Goal: Go to known website: Access a specific website the user already knows

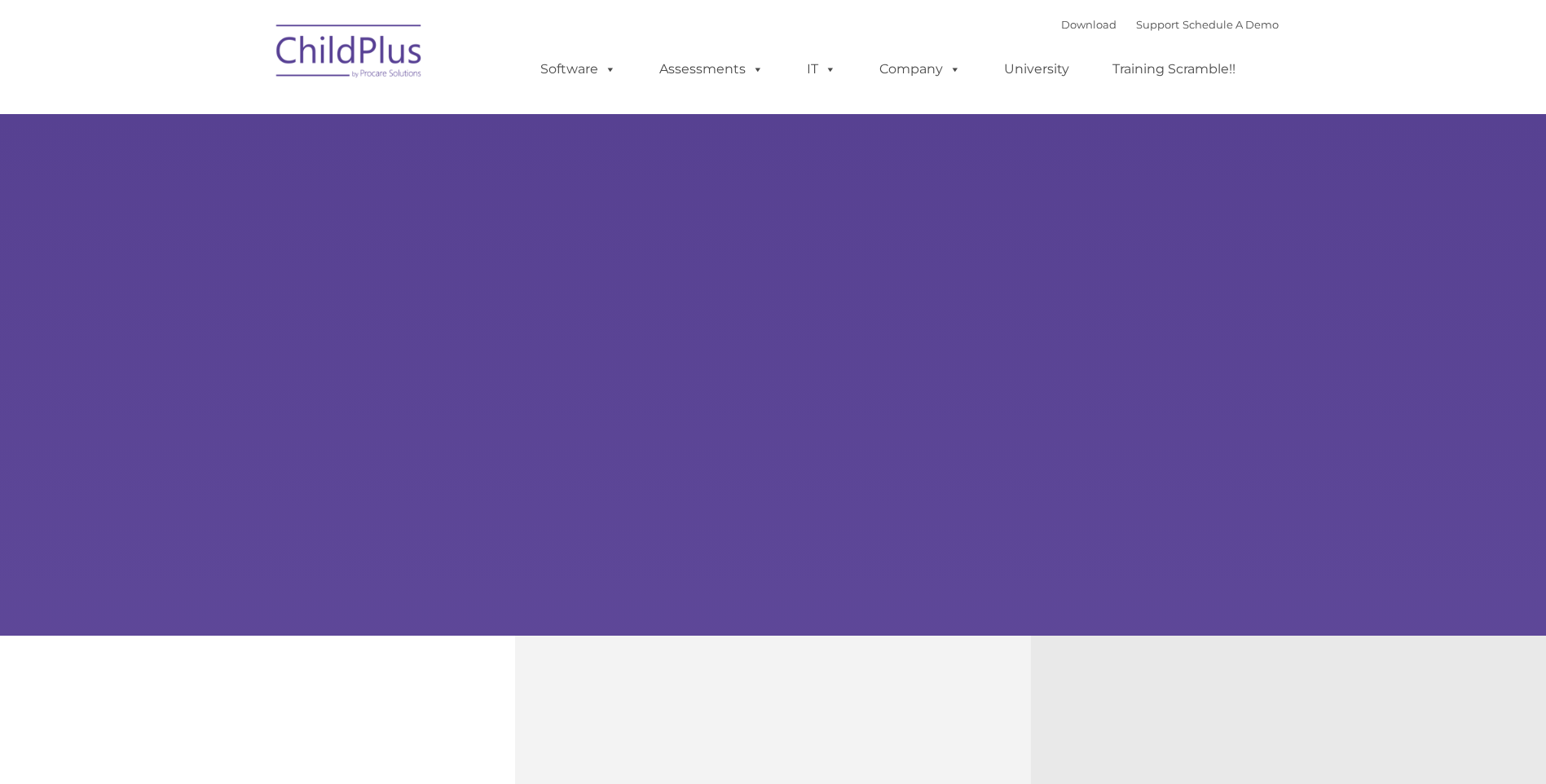
type input ""
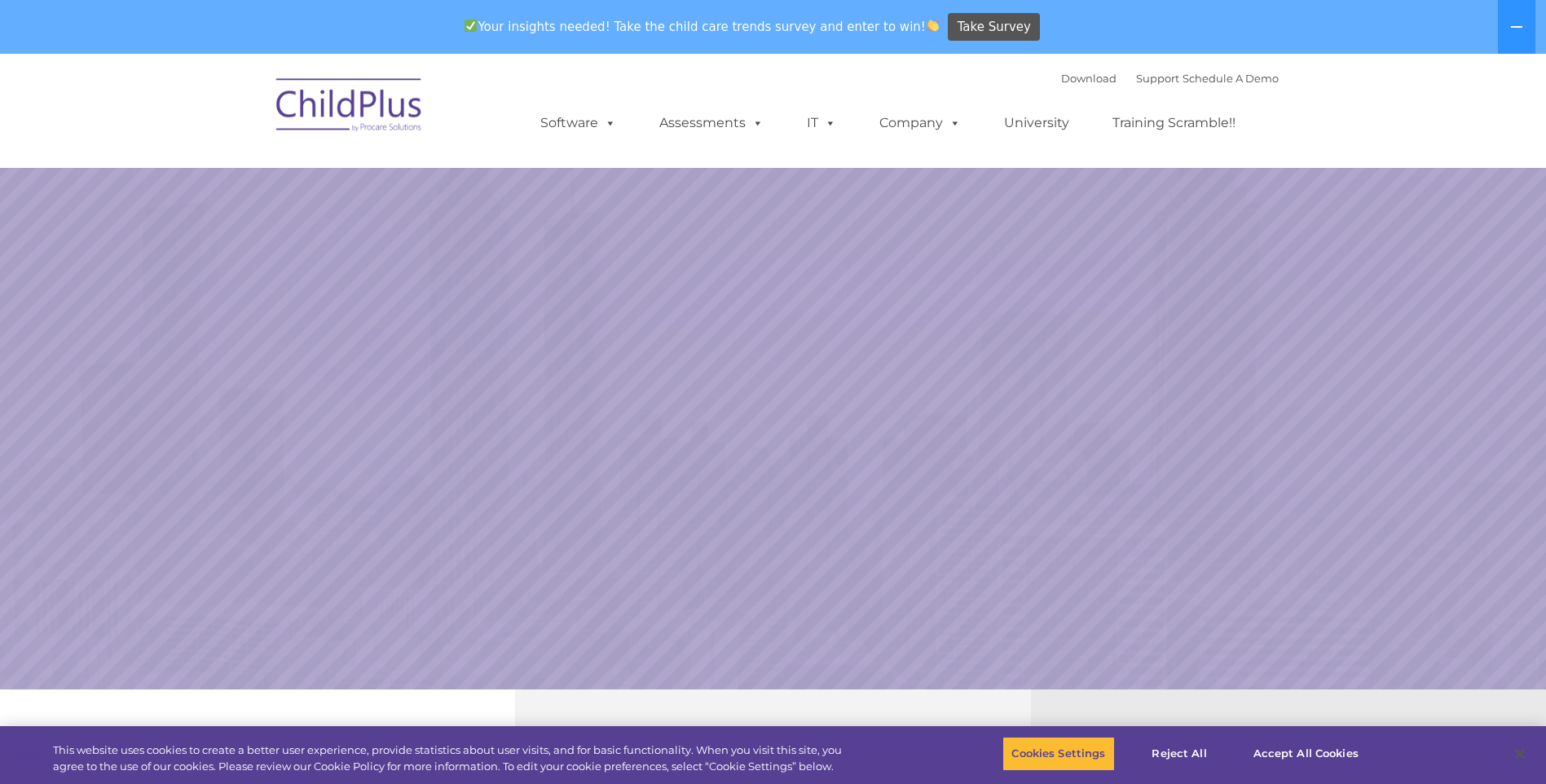
select select "MEDIUM"
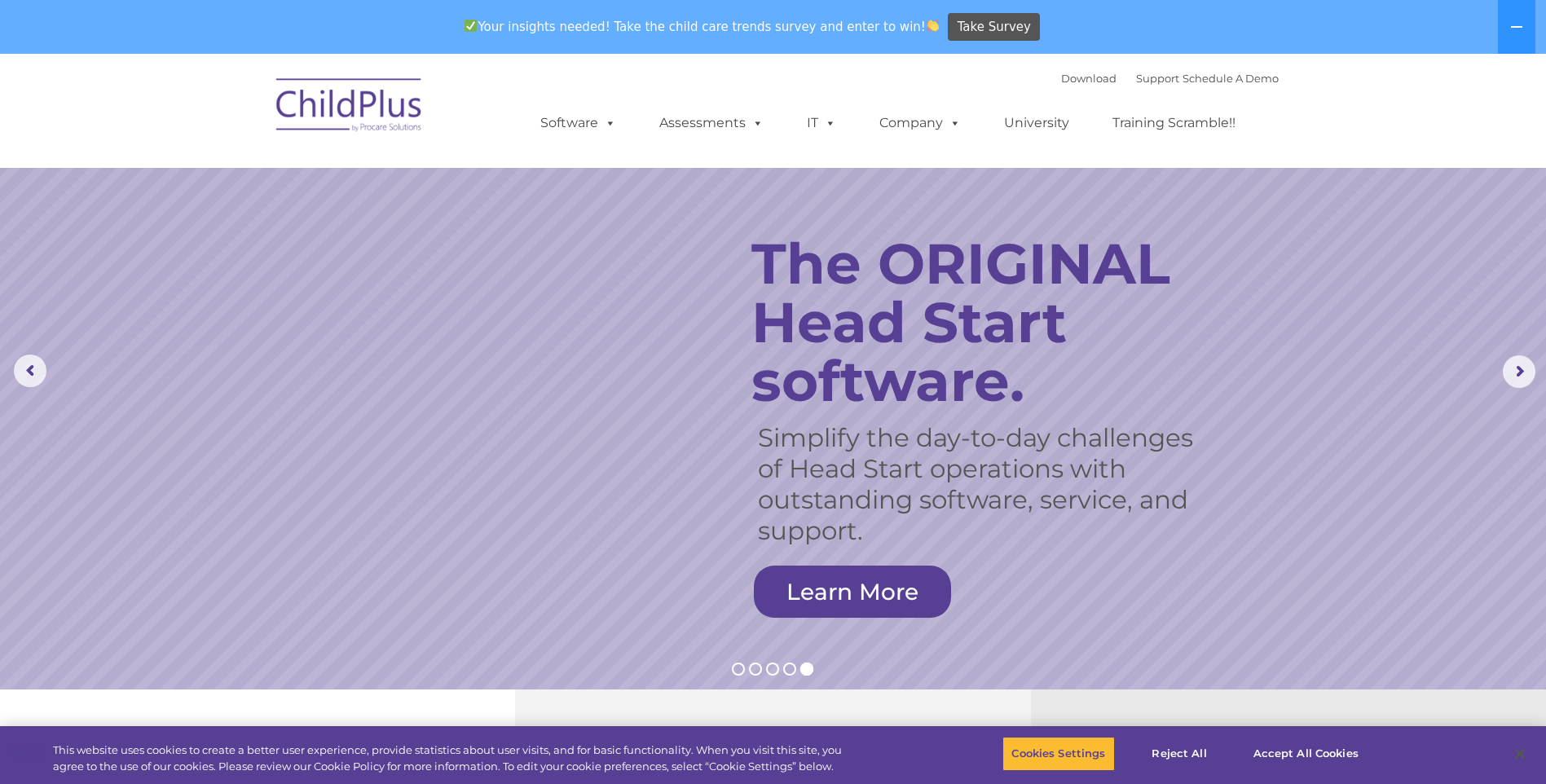
click at [1284, 129] on nav "Download Support | Schedule A Demo  MENU MENU Software ChildPlus: The original…" at bounding box center [773, 111] width 1546 height 114
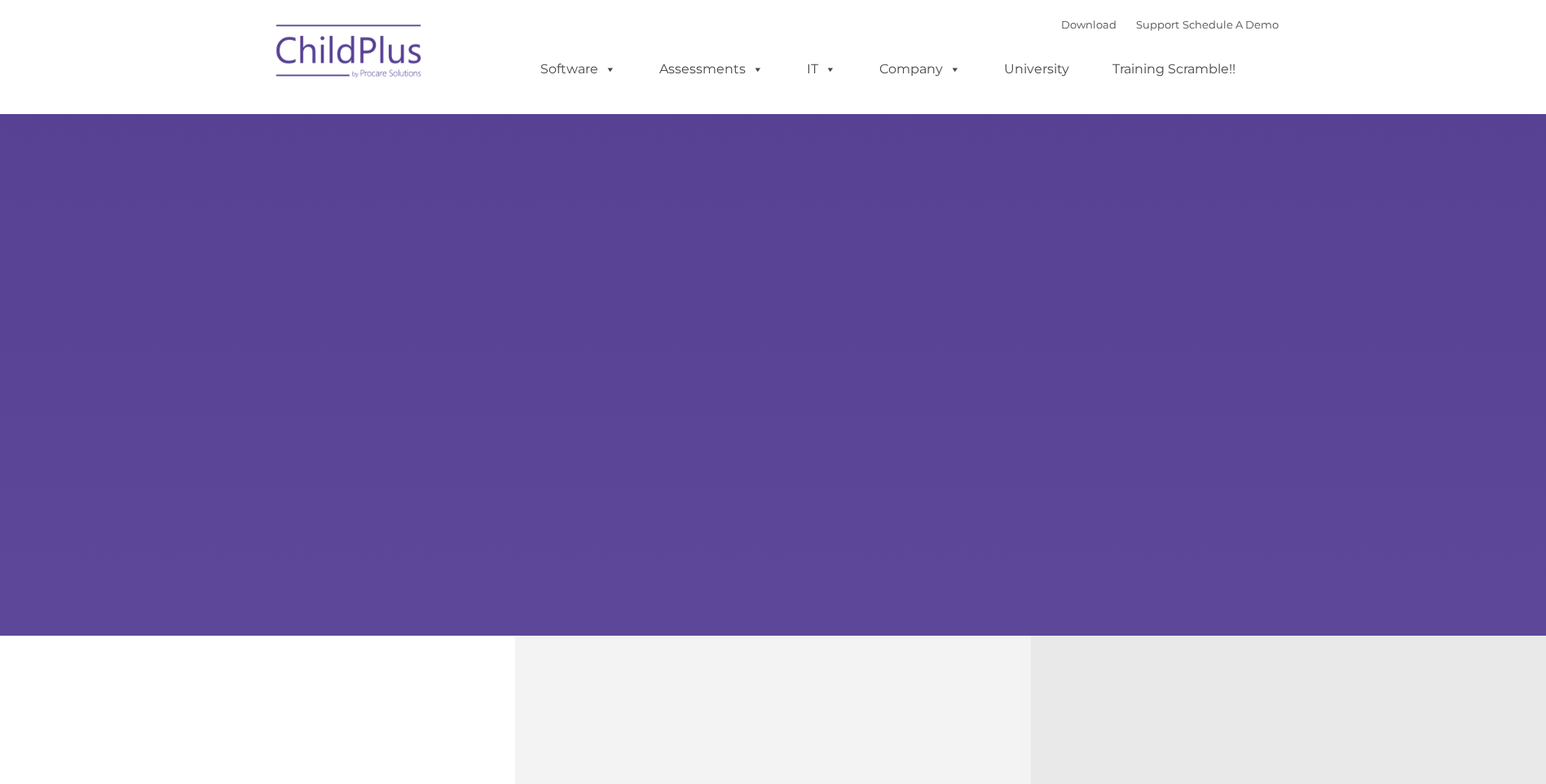
type input ""
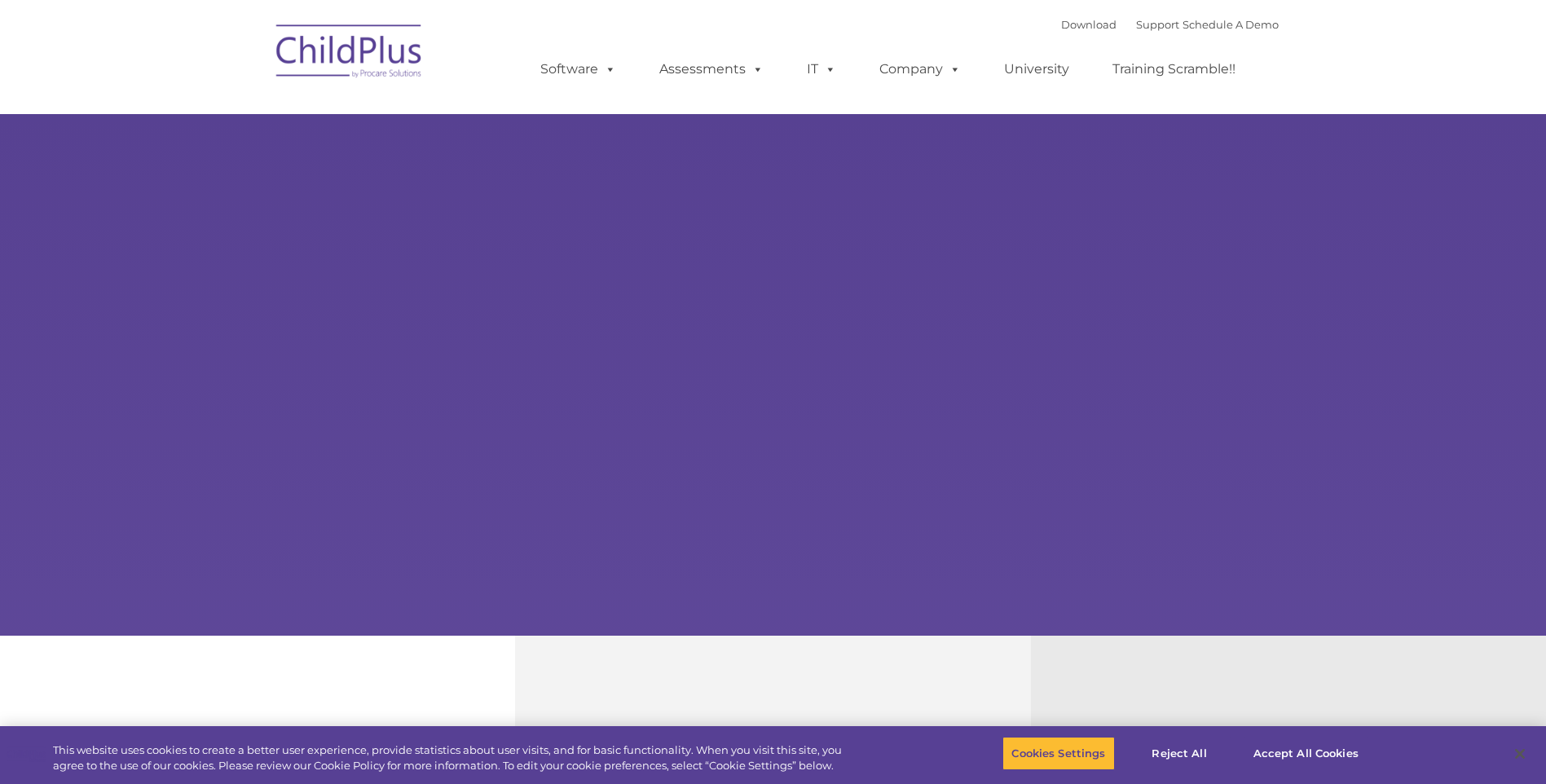
select select "MEDIUM"
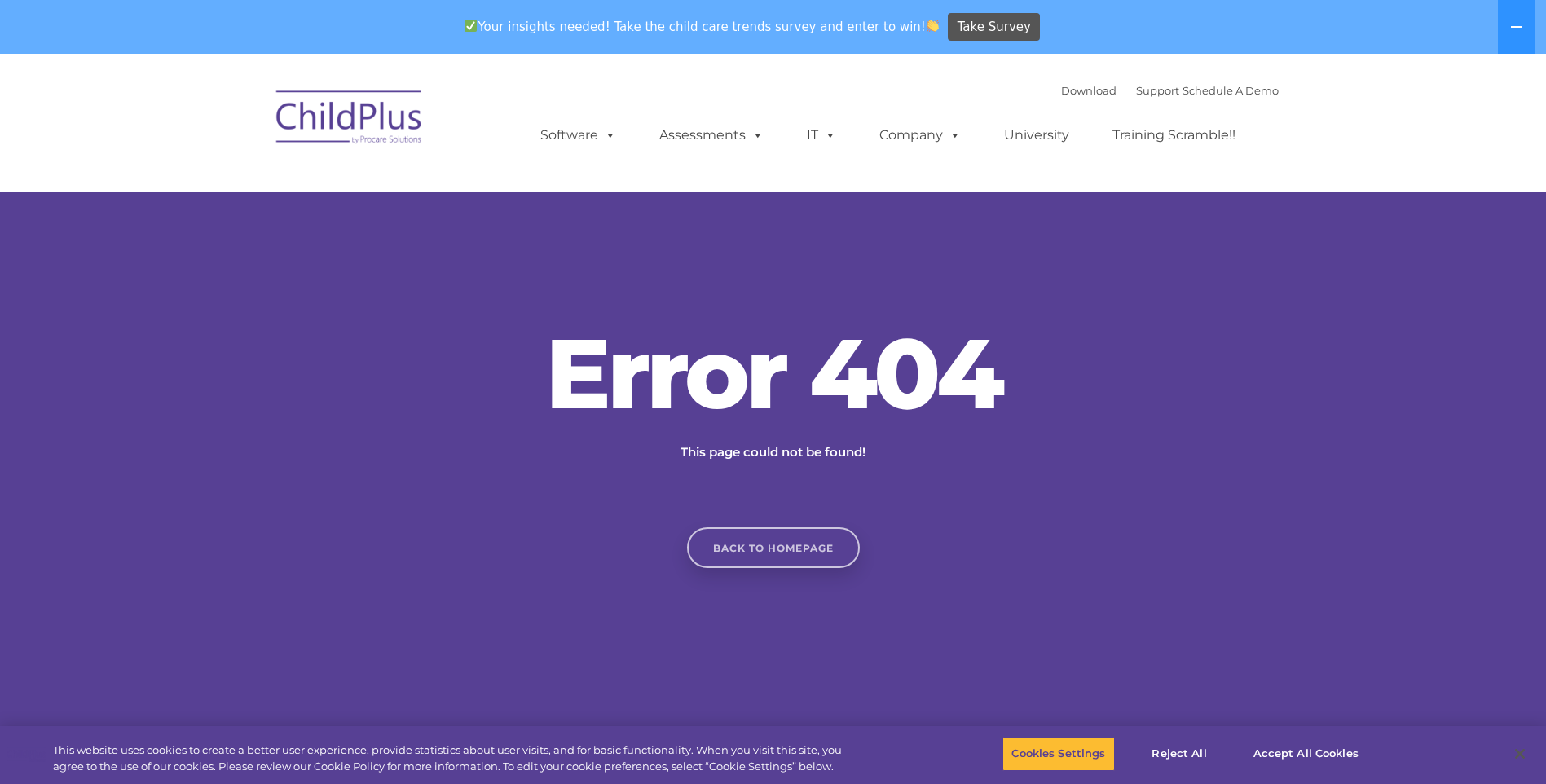
click at [753, 550] on link "Back to homepage" at bounding box center [773, 547] width 173 height 40
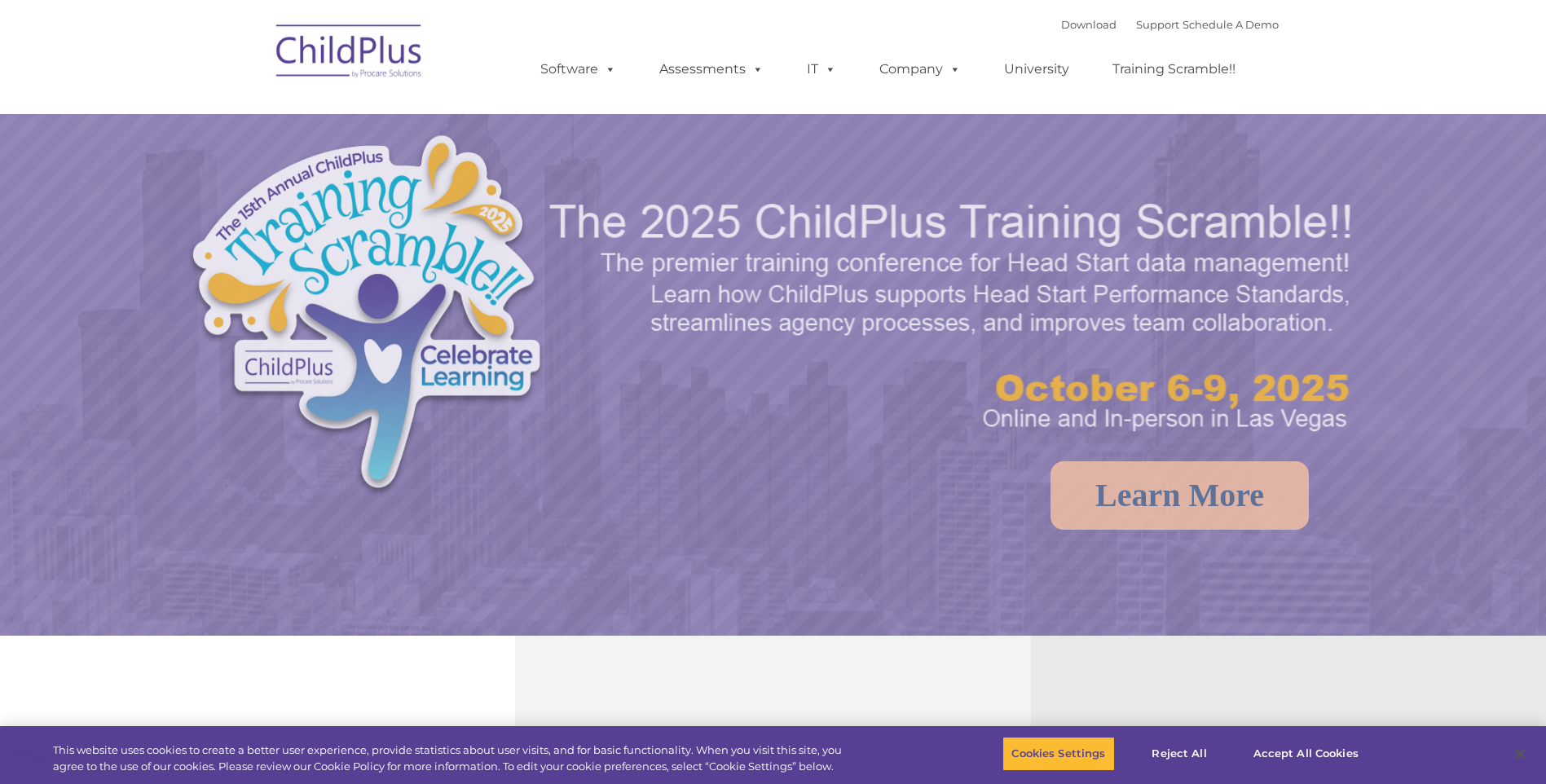
select select "MEDIUM"
